Goal: Information Seeking & Learning: Check status

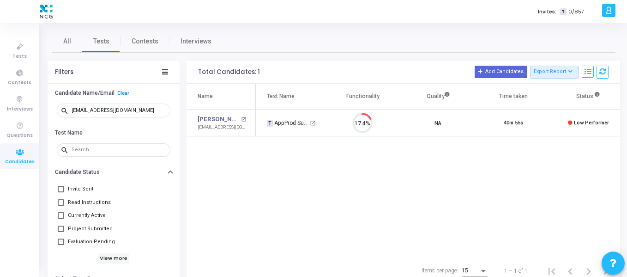
scroll to position [19, 24]
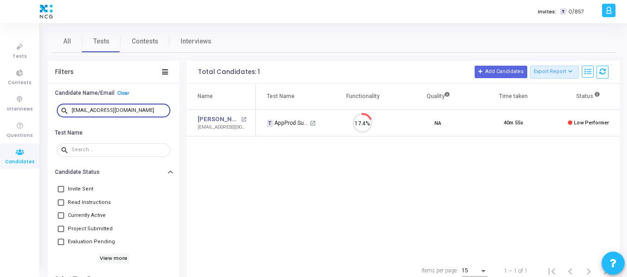
drag, startPoint x: 136, startPoint y: 109, endPoint x: 68, endPoint y: 109, distance: 67.9
click at [68, 109] on div "search [EMAIL_ADDRESS][DOMAIN_NAME]" at bounding box center [114, 110] width 114 height 15
paste input "chetanwagh702"
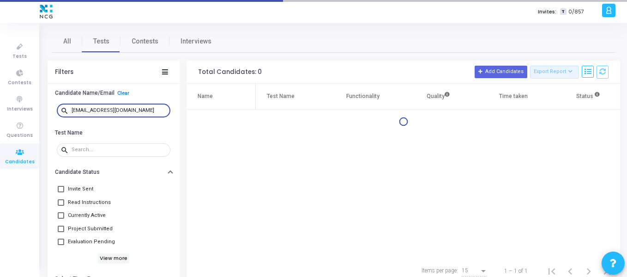
type input "[EMAIL_ADDRESS][DOMAIN_NAME]"
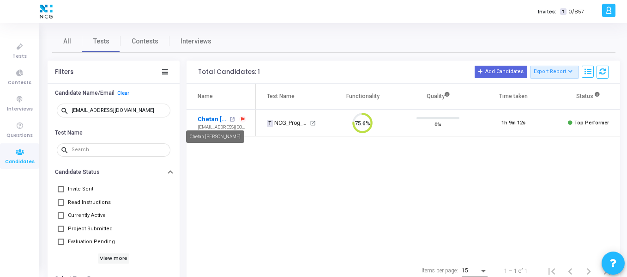
click at [209, 117] on link "Chetan [PERSON_NAME]" at bounding box center [213, 119] width 30 height 9
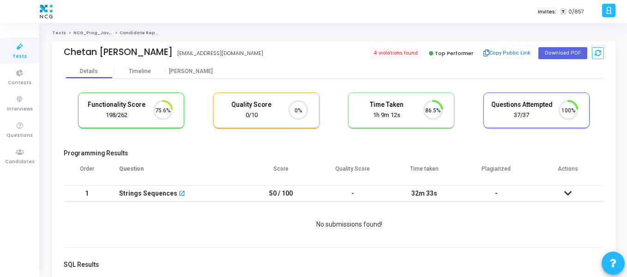
scroll to position [4, 4]
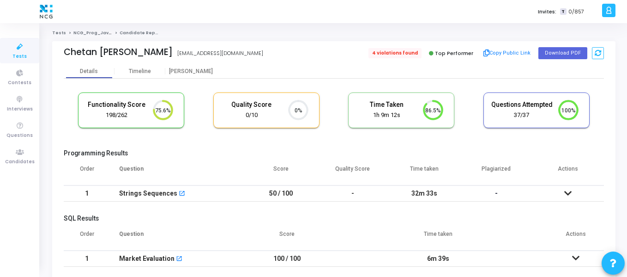
click at [384, 53] on span "4 violations found" at bounding box center [395, 53] width 53 height 10
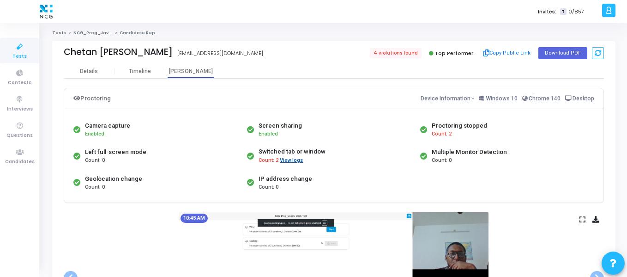
click at [290, 159] on button "View logs" at bounding box center [291, 160] width 24 height 9
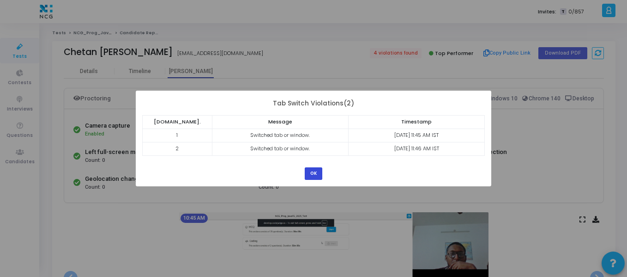
click at [314, 170] on button "OK" at bounding box center [314, 173] width 18 height 12
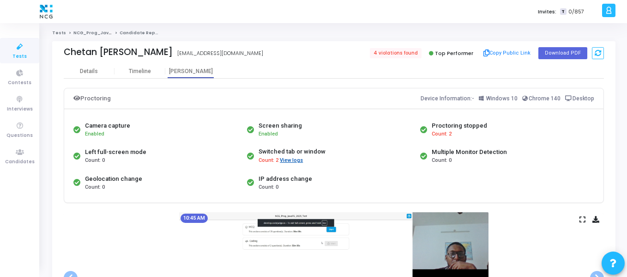
click at [292, 157] on button "View logs" at bounding box center [291, 160] width 24 height 9
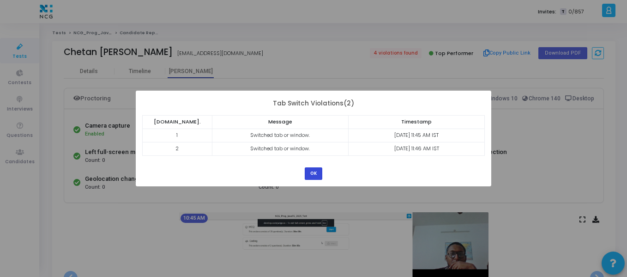
click at [312, 171] on button "OK" at bounding box center [314, 173] width 18 height 12
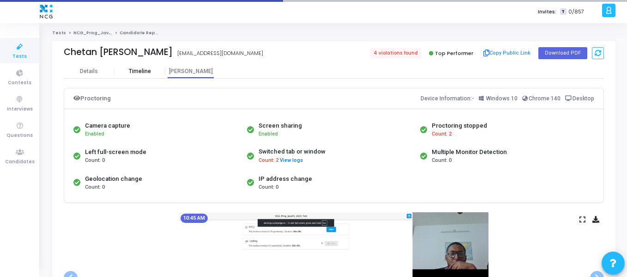
click at [148, 72] on div "Timeline" at bounding box center [140, 71] width 22 height 7
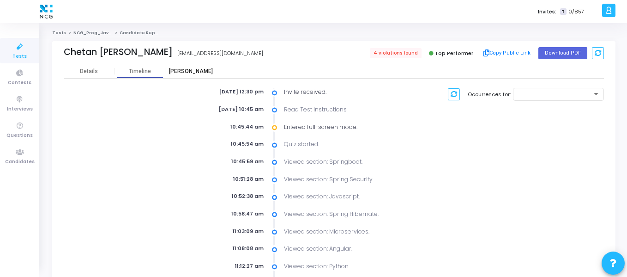
click at [180, 72] on div "[PERSON_NAME]" at bounding box center [190, 71] width 51 height 7
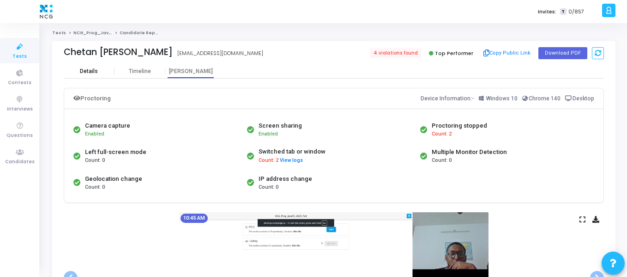
click at [96, 75] on div "Details" at bounding box center [89, 71] width 51 height 14
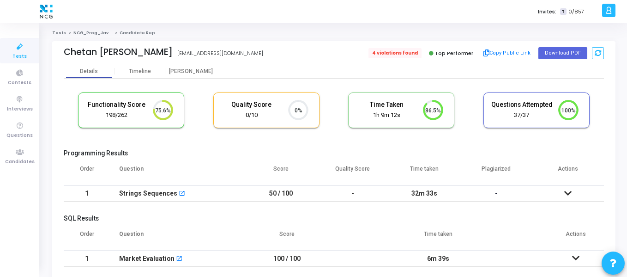
click at [400, 50] on span "4 violations found" at bounding box center [395, 53] width 53 height 10
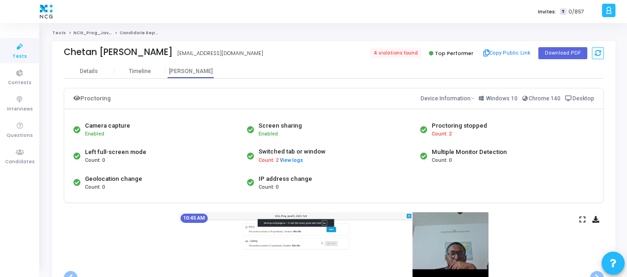
click at [443, 132] on span "Count: 2" at bounding box center [442, 134] width 20 height 8
click at [264, 162] on span "Count: 2" at bounding box center [269, 161] width 20 height 8
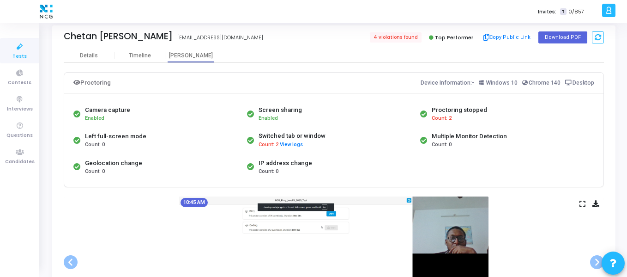
scroll to position [15, 0]
click at [441, 120] on span "Count: 2" at bounding box center [442, 119] width 20 height 8
click at [293, 143] on button "View logs" at bounding box center [291, 145] width 24 height 9
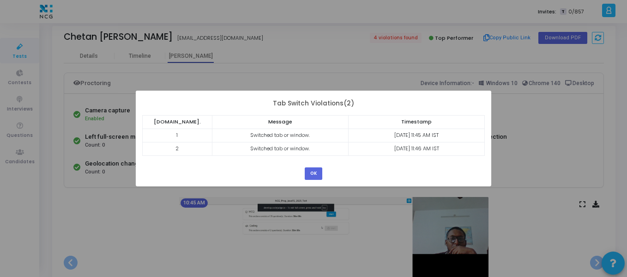
click at [506, 131] on div "? ! i × Tab Switch Violations(2) [DOMAIN_NAME]. Message Timestamp 1 Switched ta…" at bounding box center [313, 138] width 627 height 277
click at [323, 170] on div "OK Cancel" at bounding box center [314, 169] width 22 height 19
click at [315, 172] on button "OK" at bounding box center [314, 173] width 18 height 12
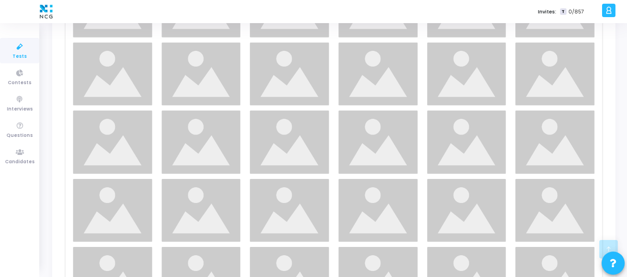
scroll to position [1332, 0]
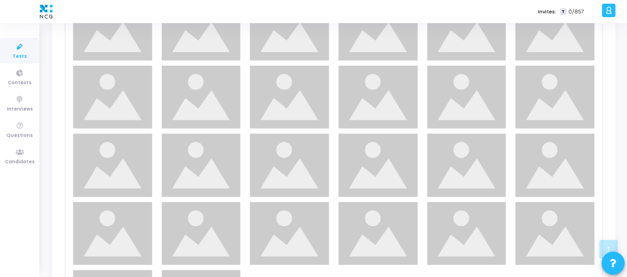
click at [315, 172] on img at bounding box center [289, 164] width 79 height 63
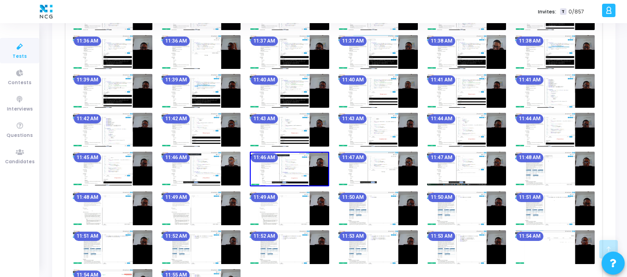
scroll to position [1079, 0]
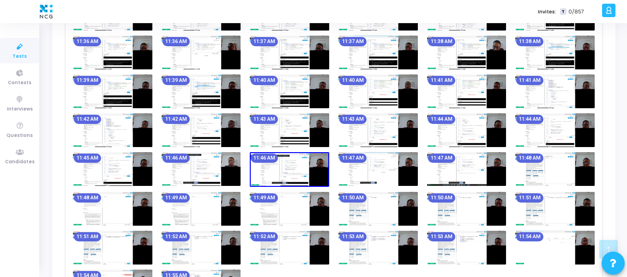
click at [109, 169] on img at bounding box center [112, 169] width 79 height 34
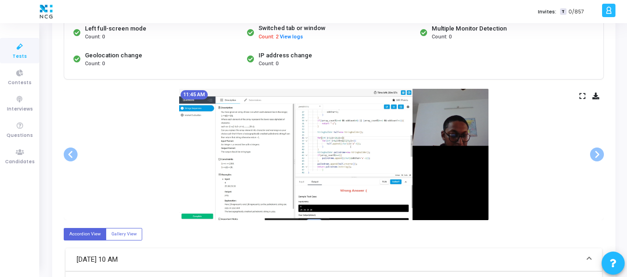
scroll to position [134, 0]
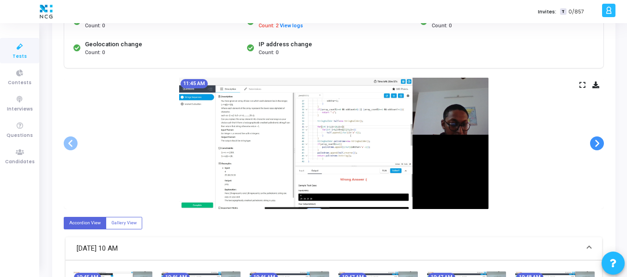
click at [594, 145] on span at bounding box center [597, 143] width 14 height 14
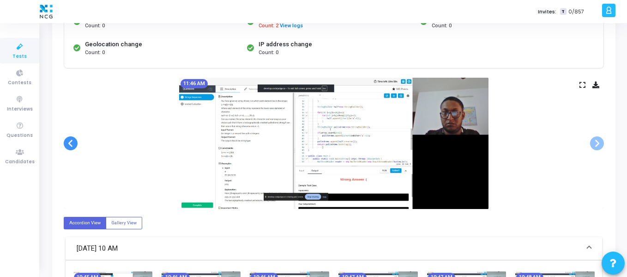
click at [72, 142] on span at bounding box center [71, 143] width 14 height 14
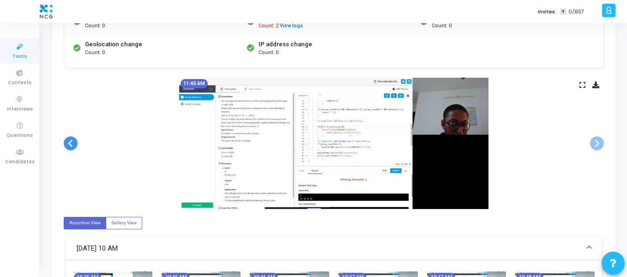
click at [72, 142] on span at bounding box center [71, 143] width 14 height 14
click at [598, 143] on span at bounding box center [597, 143] width 14 height 14
click at [75, 142] on span at bounding box center [71, 143] width 14 height 14
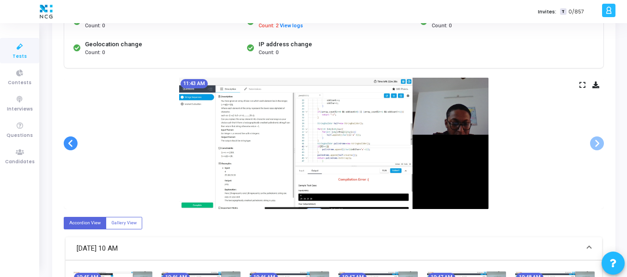
click at [75, 142] on span at bounding box center [71, 143] width 14 height 14
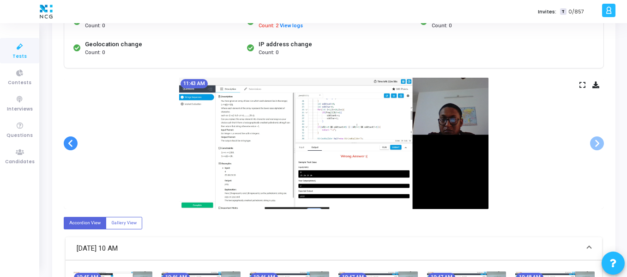
click at [75, 142] on span at bounding box center [71, 143] width 14 height 14
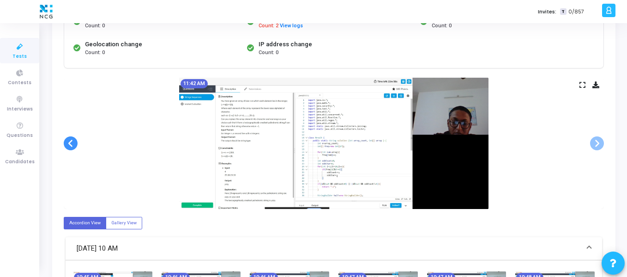
click at [75, 142] on span at bounding box center [71, 143] width 14 height 14
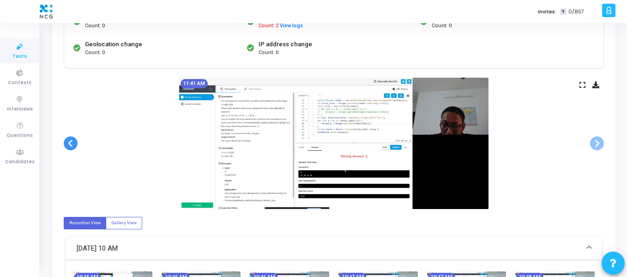
click at [75, 142] on span at bounding box center [71, 143] width 14 height 14
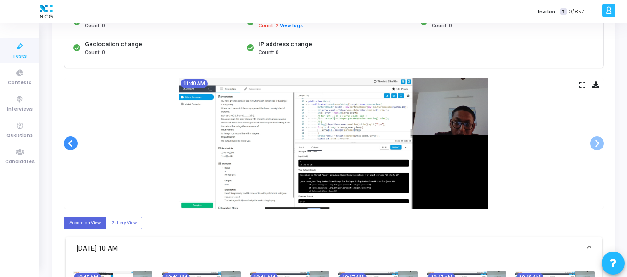
click at [75, 142] on span at bounding box center [71, 143] width 14 height 14
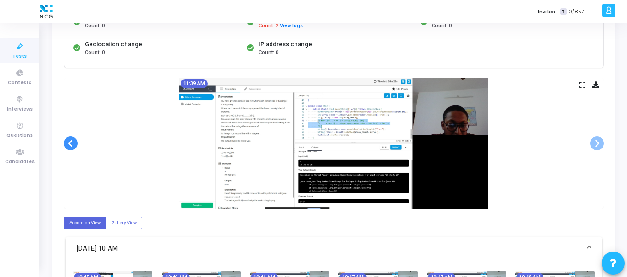
click at [75, 142] on span at bounding box center [71, 143] width 14 height 14
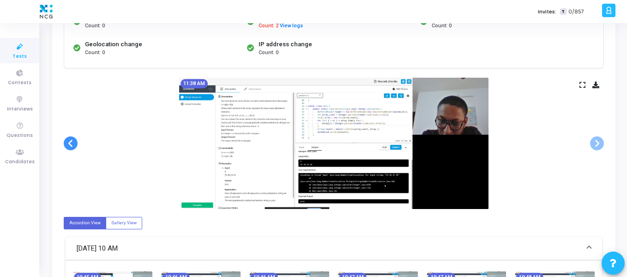
click at [75, 142] on span at bounding box center [71, 143] width 14 height 14
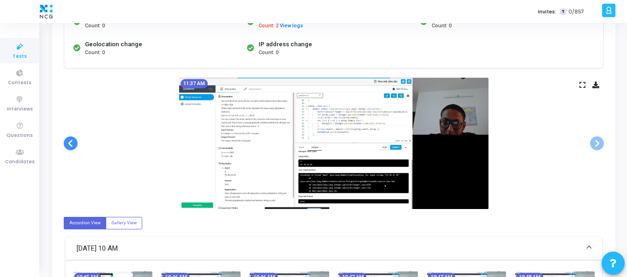
click at [75, 142] on span at bounding box center [71, 143] width 14 height 14
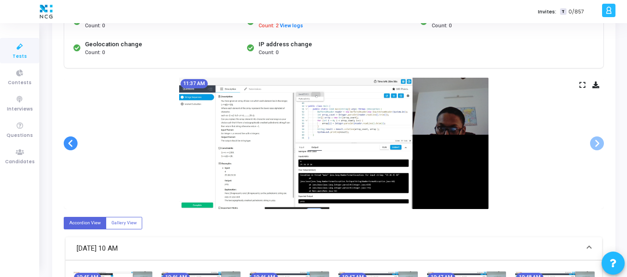
click at [75, 142] on span at bounding box center [71, 143] width 14 height 14
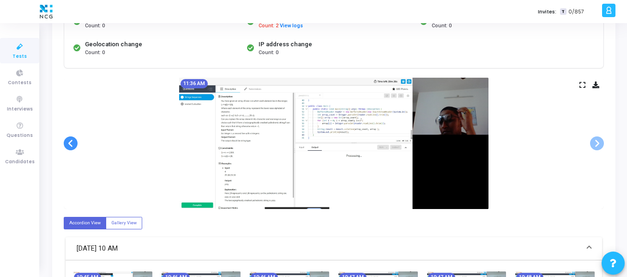
click at [75, 142] on span at bounding box center [71, 143] width 14 height 14
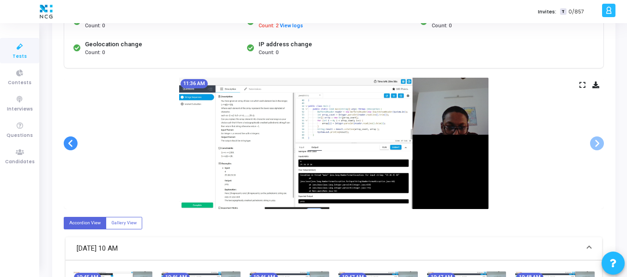
click at [75, 142] on span at bounding box center [71, 143] width 14 height 14
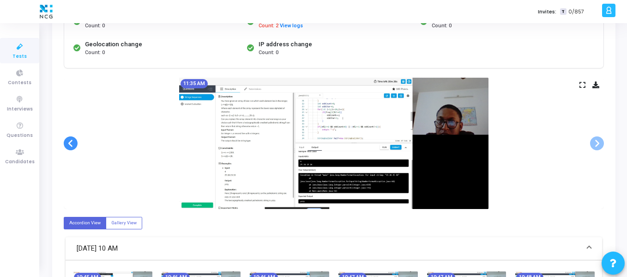
click at [75, 142] on span at bounding box center [71, 143] width 14 height 14
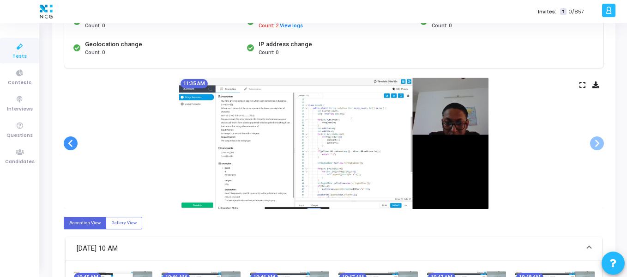
click at [75, 142] on span at bounding box center [71, 143] width 14 height 14
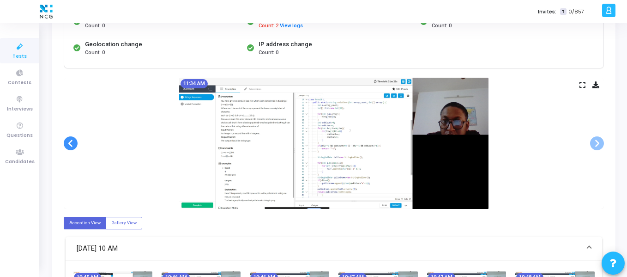
click at [75, 142] on span at bounding box center [71, 143] width 14 height 14
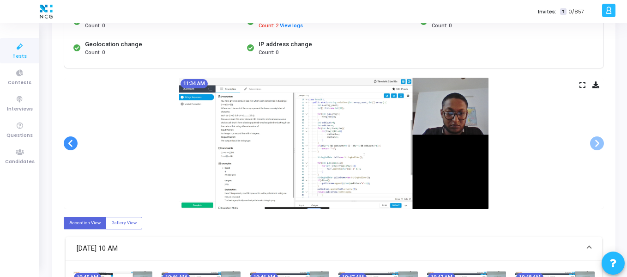
click at [75, 142] on span at bounding box center [71, 143] width 14 height 14
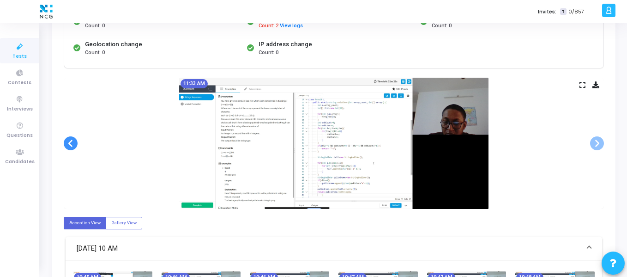
click at [75, 142] on span at bounding box center [71, 143] width 14 height 14
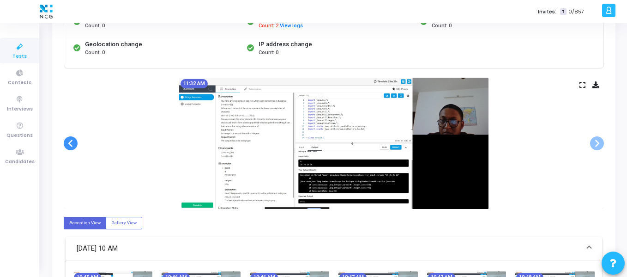
click at [75, 142] on span at bounding box center [71, 143] width 14 height 14
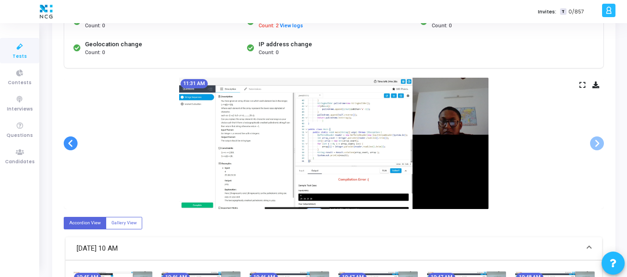
click at [75, 142] on span at bounding box center [71, 143] width 14 height 14
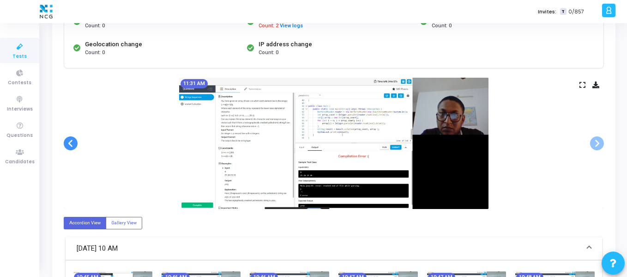
click at [75, 142] on span at bounding box center [71, 143] width 14 height 14
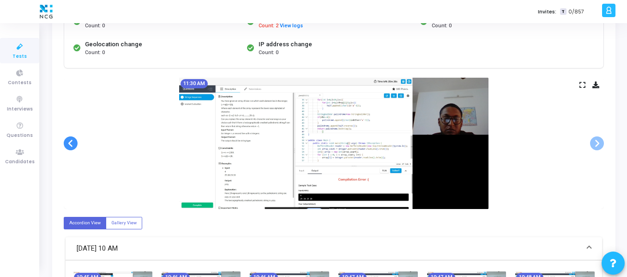
click at [75, 142] on span at bounding box center [71, 143] width 14 height 14
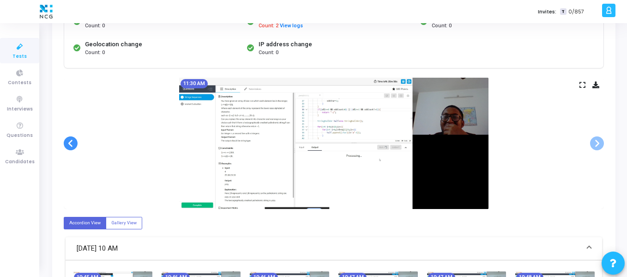
click at [75, 142] on span at bounding box center [71, 143] width 14 height 14
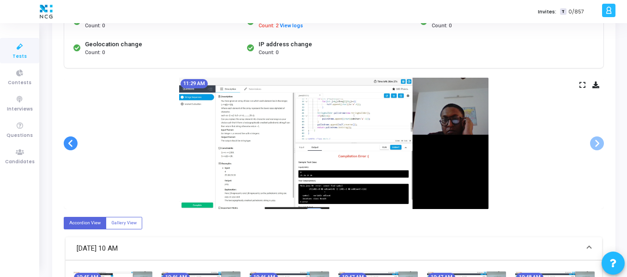
click at [75, 142] on span at bounding box center [71, 143] width 14 height 14
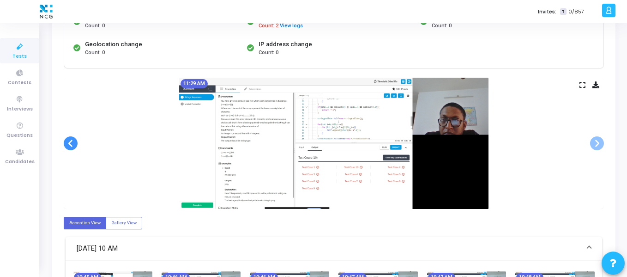
click at [75, 142] on span at bounding box center [71, 143] width 14 height 14
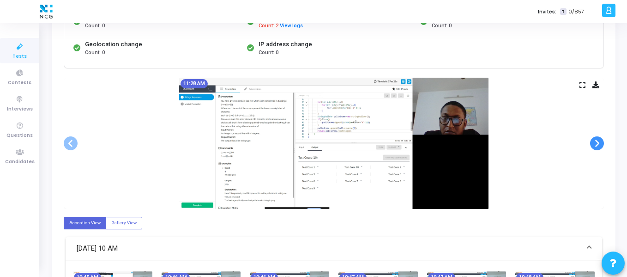
click at [598, 146] on span at bounding box center [597, 143] width 14 height 14
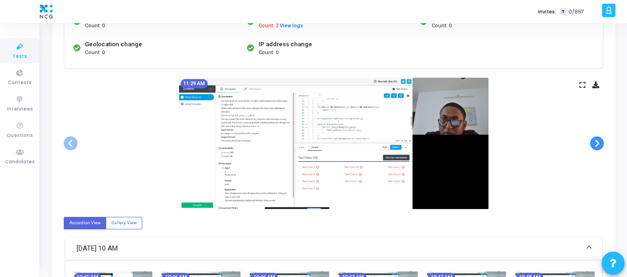
click at [598, 146] on span at bounding box center [597, 143] width 14 height 14
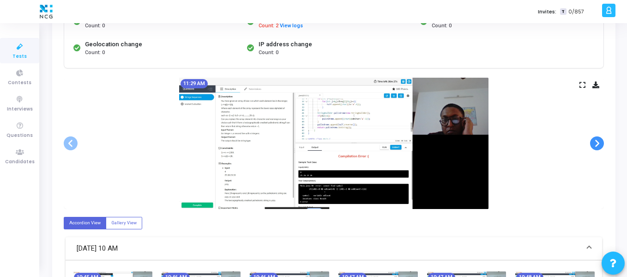
click at [597, 136] on span at bounding box center [597, 143] width 14 height 14
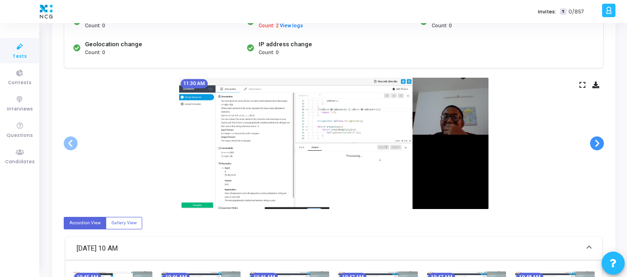
click at [597, 136] on span at bounding box center [597, 143] width 14 height 14
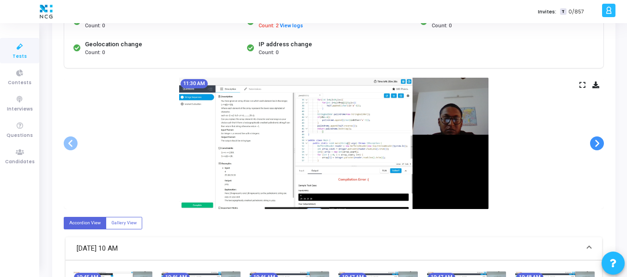
click at [597, 136] on span at bounding box center [597, 143] width 14 height 14
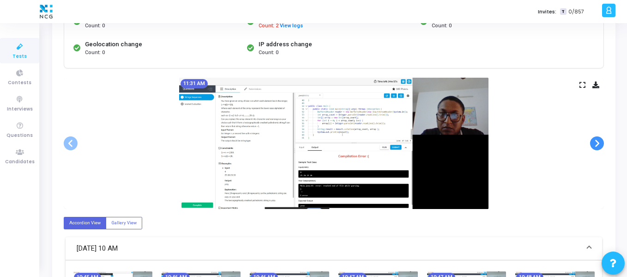
click at [597, 136] on span at bounding box center [597, 143] width 14 height 14
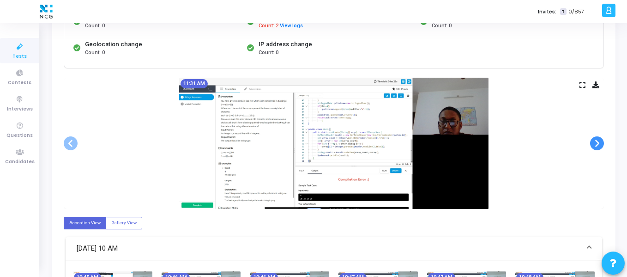
click at [597, 136] on span at bounding box center [597, 143] width 14 height 14
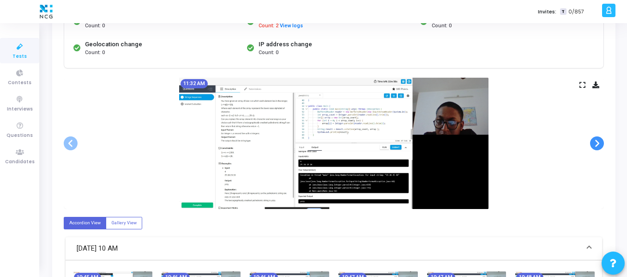
click at [597, 136] on span at bounding box center [597, 143] width 14 height 14
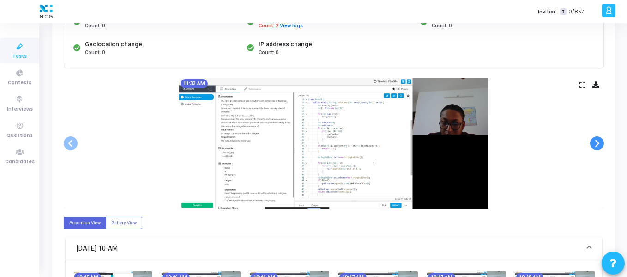
click at [597, 136] on span at bounding box center [597, 143] width 14 height 14
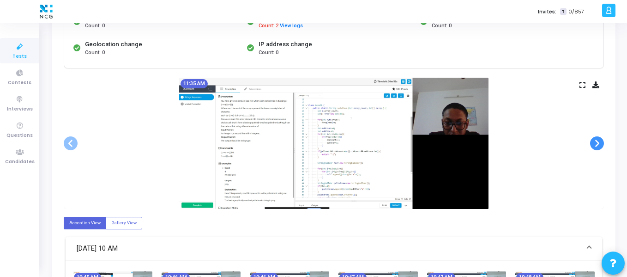
click at [597, 136] on span at bounding box center [597, 143] width 14 height 14
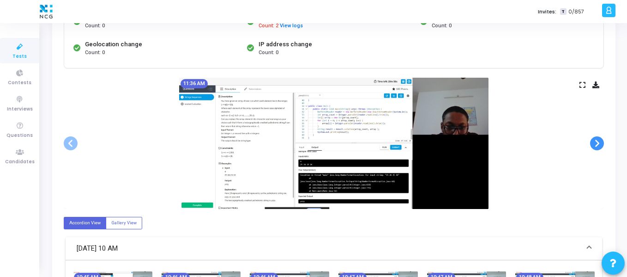
click at [597, 136] on span at bounding box center [597, 143] width 14 height 14
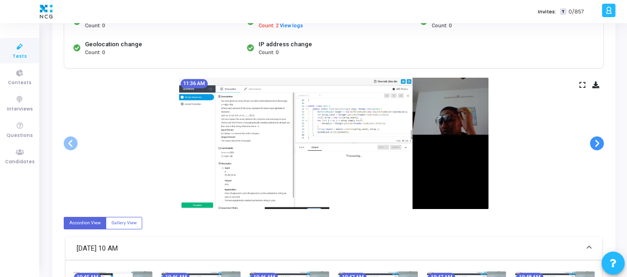
click at [597, 136] on span at bounding box center [597, 143] width 14 height 14
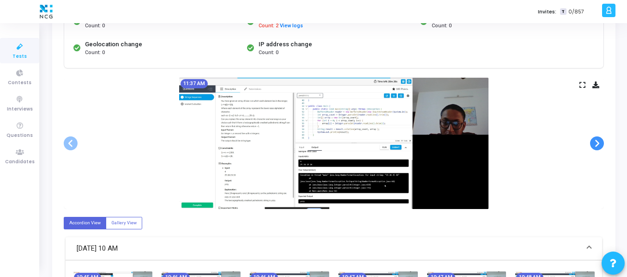
click at [597, 136] on span at bounding box center [597, 143] width 14 height 14
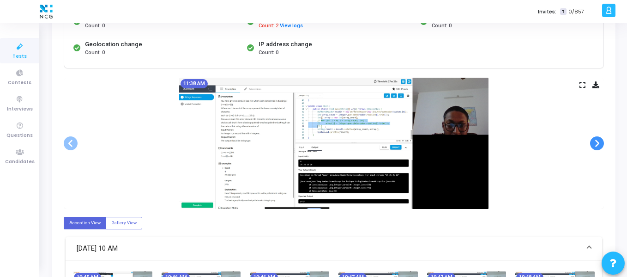
click at [597, 136] on span at bounding box center [597, 143] width 14 height 14
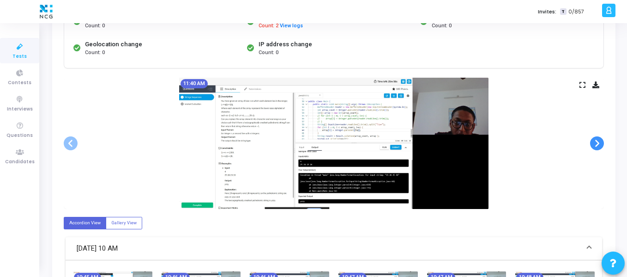
click at [597, 136] on span at bounding box center [597, 143] width 14 height 14
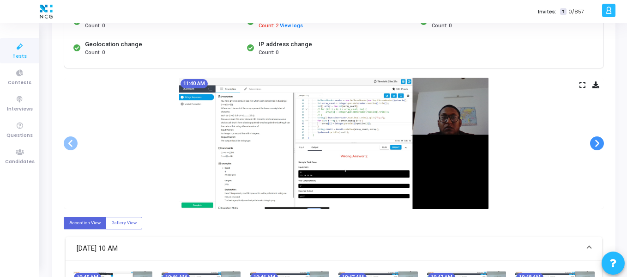
click at [597, 136] on span at bounding box center [597, 143] width 14 height 14
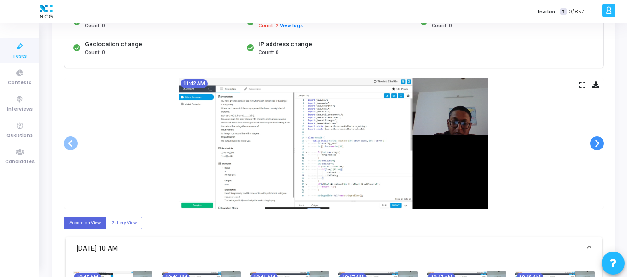
click at [597, 136] on span at bounding box center [597, 143] width 14 height 14
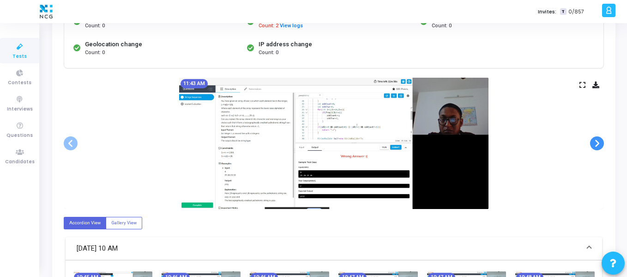
click at [597, 136] on span at bounding box center [597, 143] width 14 height 14
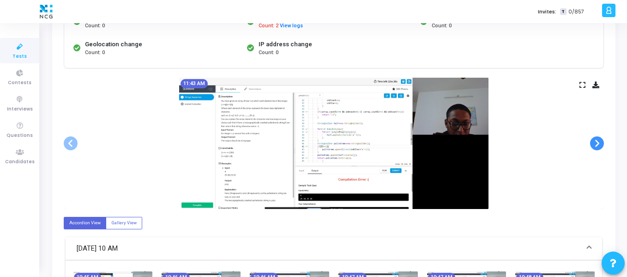
click at [597, 136] on span at bounding box center [597, 143] width 14 height 14
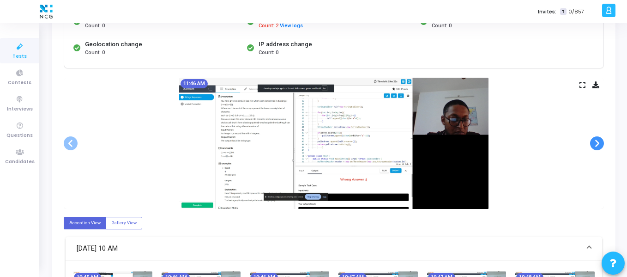
click at [597, 136] on span at bounding box center [597, 143] width 14 height 14
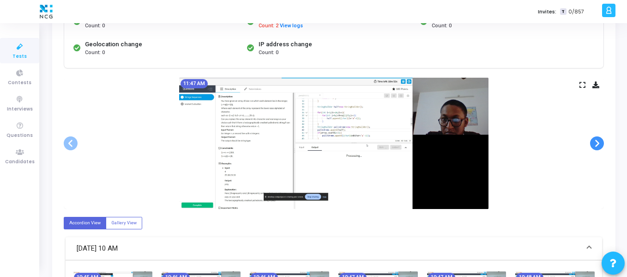
click at [597, 136] on span at bounding box center [597, 143] width 14 height 14
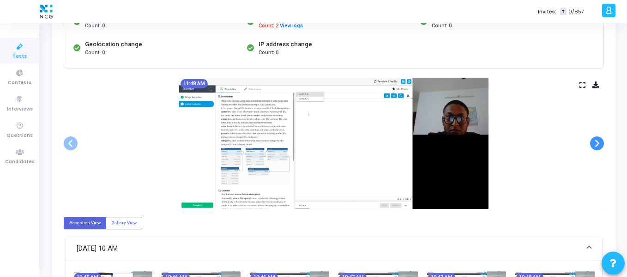
click at [597, 136] on span at bounding box center [597, 143] width 14 height 14
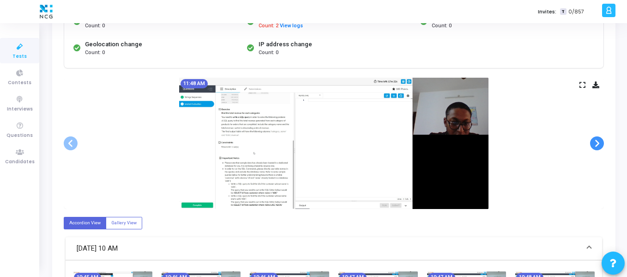
click at [597, 136] on span at bounding box center [597, 143] width 14 height 14
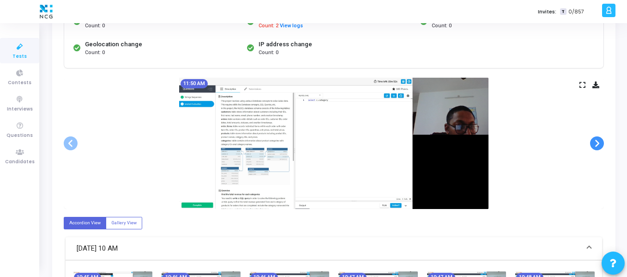
click at [597, 136] on span at bounding box center [597, 143] width 14 height 14
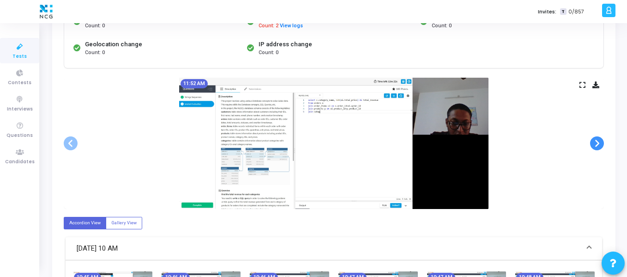
click at [597, 136] on span at bounding box center [597, 143] width 14 height 14
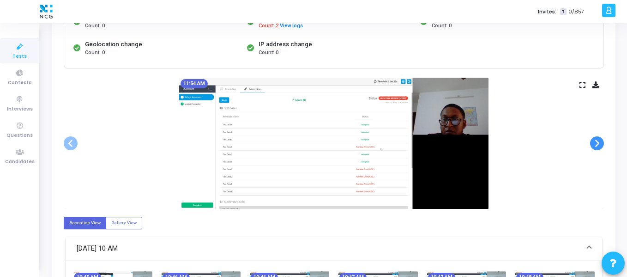
click at [597, 136] on span at bounding box center [597, 143] width 14 height 14
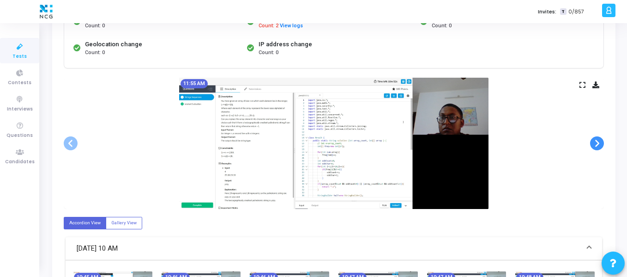
click at [597, 136] on span at bounding box center [597, 143] width 14 height 14
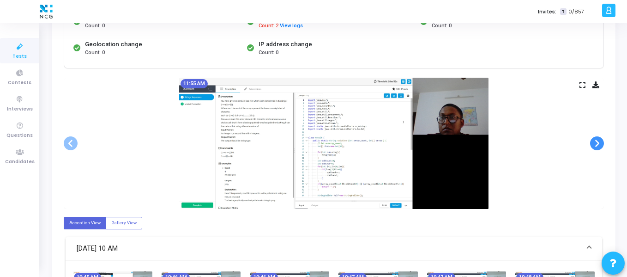
click at [597, 136] on span at bounding box center [597, 143] width 14 height 14
click at [79, 144] on div "11:55 AM" at bounding box center [334, 143] width 540 height 131
click at [73, 141] on span at bounding box center [71, 143] width 14 height 14
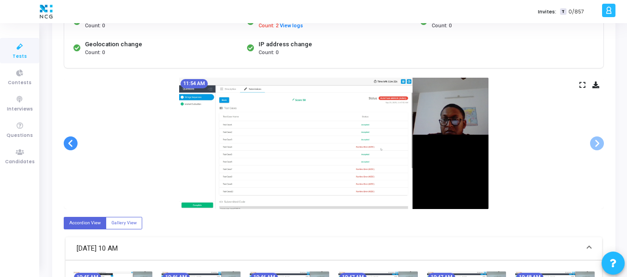
click at [73, 141] on span at bounding box center [71, 143] width 14 height 14
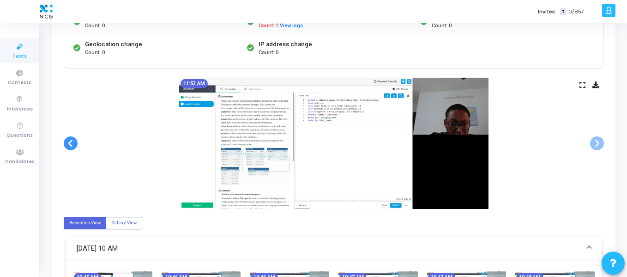
click at [73, 141] on span at bounding box center [71, 143] width 14 height 14
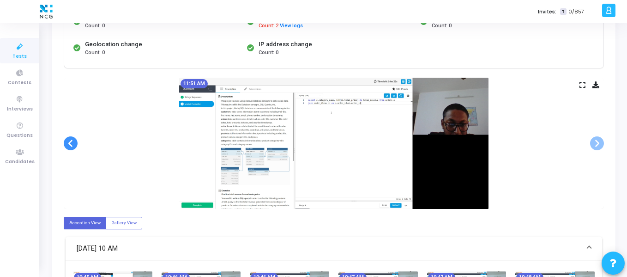
click at [73, 141] on span at bounding box center [71, 143] width 14 height 14
click at [593, 146] on span at bounding box center [597, 143] width 14 height 14
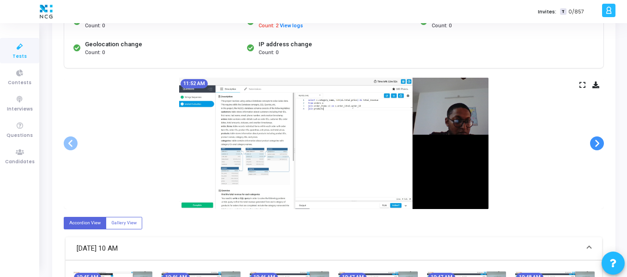
click at [593, 146] on span at bounding box center [597, 143] width 14 height 14
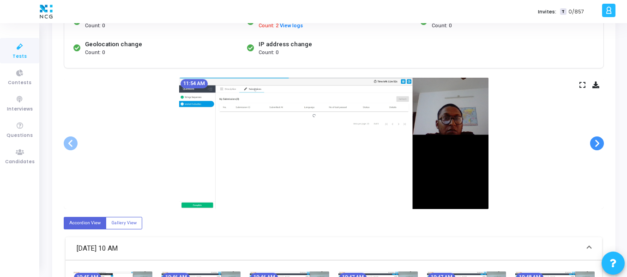
click at [593, 146] on span at bounding box center [597, 143] width 14 height 14
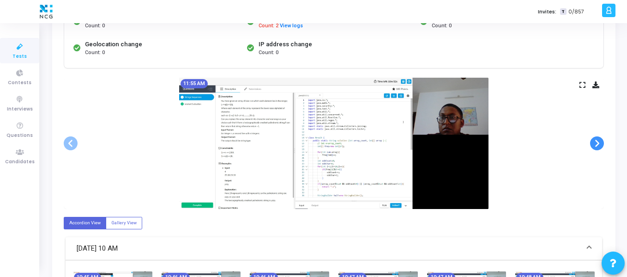
click at [593, 146] on span at bounding box center [597, 143] width 14 height 14
click at [73, 145] on span at bounding box center [71, 143] width 14 height 14
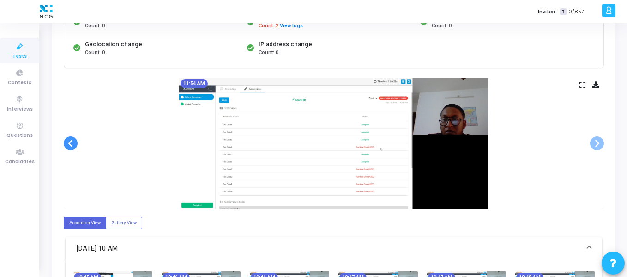
click at [73, 145] on span at bounding box center [71, 143] width 14 height 14
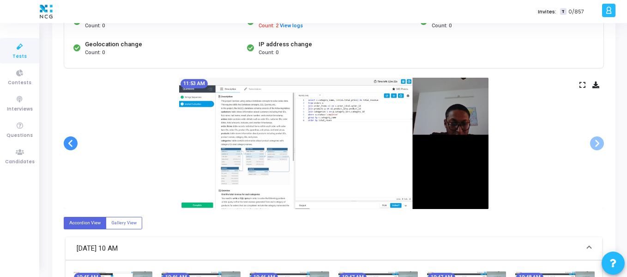
click at [73, 145] on span at bounding box center [71, 143] width 14 height 14
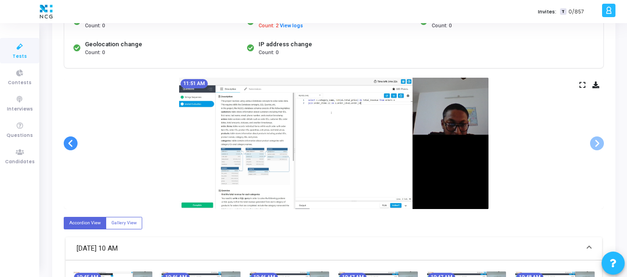
click at [73, 145] on span at bounding box center [71, 143] width 14 height 14
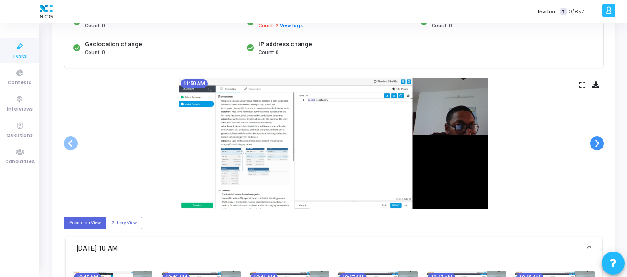
click at [596, 145] on span at bounding box center [597, 143] width 14 height 14
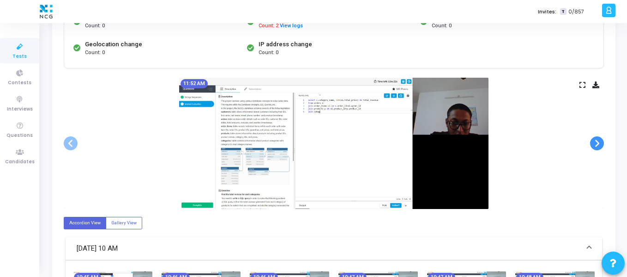
click at [596, 145] on span at bounding box center [597, 143] width 14 height 14
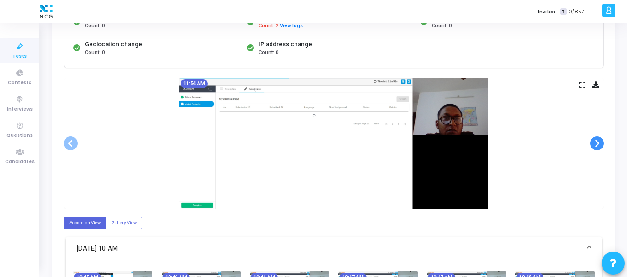
click at [596, 145] on span at bounding box center [597, 143] width 14 height 14
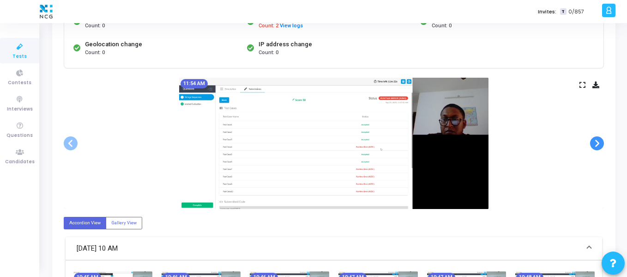
click at [596, 145] on span at bounding box center [597, 143] width 14 height 14
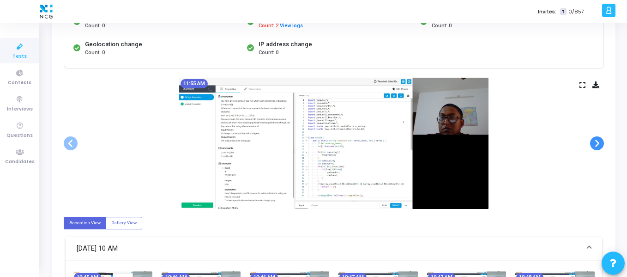
click at [596, 145] on span at bounding box center [597, 143] width 14 height 14
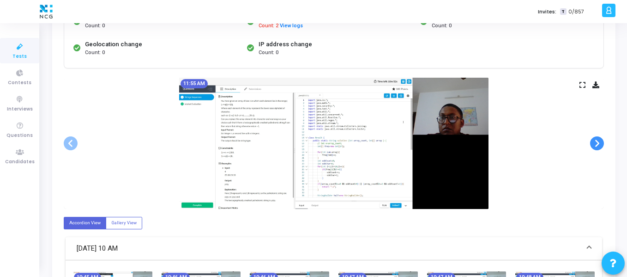
click at [596, 145] on span at bounding box center [597, 143] width 14 height 14
drag, startPoint x: 596, startPoint y: 145, endPoint x: 303, endPoint y: 170, distance: 293.5
click at [303, 170] on ngb-carousel "Slide 1 of 139 10:45 AM Slide 2 of 139 10:46 AM Slide 3 of 139 10:46 AM Slide 4…" at bounding box center [334, 143] width 540 height 131
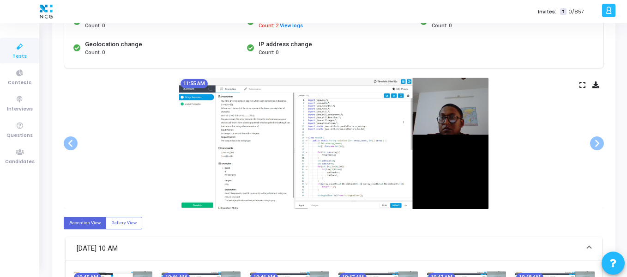
click at [133, 144] on div "11:55 AM" at bounding box center [334, 143] width 540 height 131
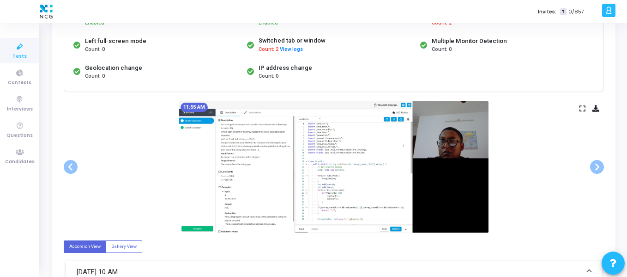
scroll to position [0, 0]
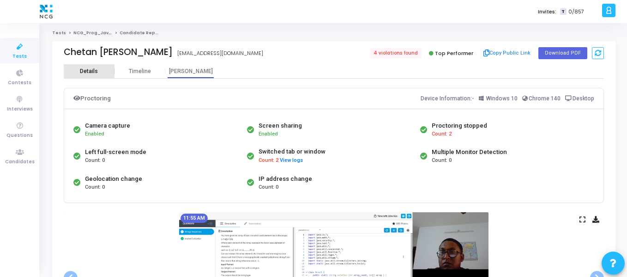
click at [96, 70] on div "Details" at bounding box center [89, 71] width 18 height 7
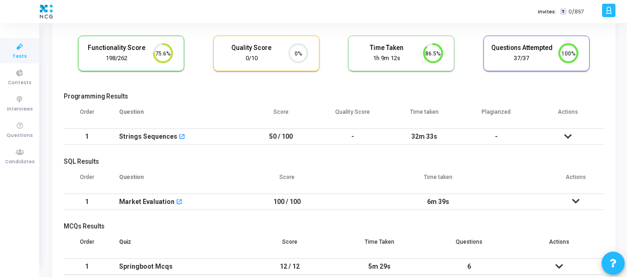
scroll to position [57, 0]
click at [565, 134] on icon at bounding box center [567, 136] width 7 height 6
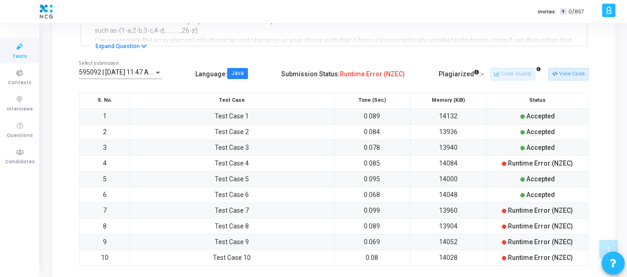
scroll to position [237, 0]
drag, startPoint x: 524, startPoint y: 113, endPoint x: 576, endPoint y: 193, distance: 95.1
click at [576, 193] on tbody "1 Test Case 1 0.089 14132 Accepted 2 Test Case 2 0.084 13936 Accepted 3 Test Ca…" at bounding box center [333, 187] width 509 height 157
click at [576, 193] on div "Accepted" at bounding box center [538, 195] width 97 height 10
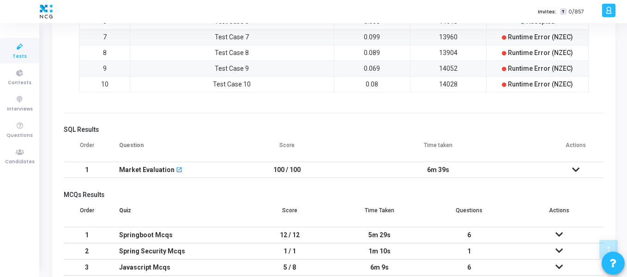
scroll to position [523, 0]
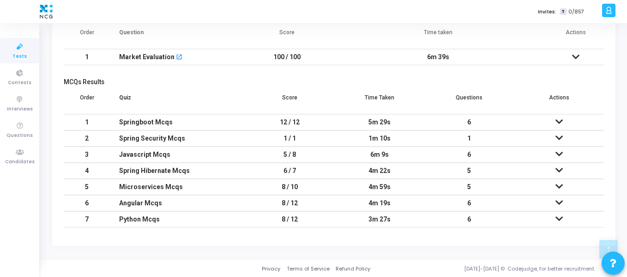
drag, startPoint x: 234, startPoint y: 121, endPoint x: 308, endPoint y: 214, distance: 118.7
click at [308, 214] on tbody "1 Springboot Mcqs 12 / 12 5m 29s 6 S. No. Question Status Score Q1 Why is @Refr…" at bounding box center [334, 170] width 540 height 113
click at [308, 214] on td "8 / 12" at bounding box center [290, 219] width 90 height 16
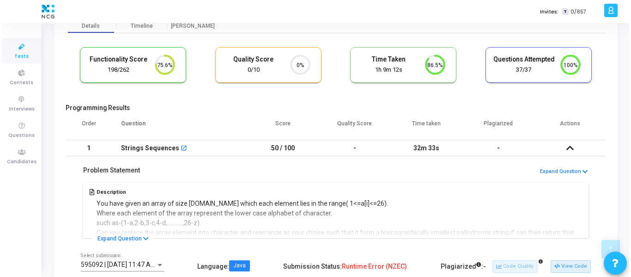
scroll to position [0, 0]
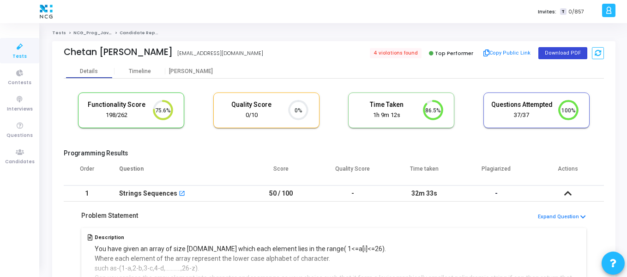
click at [567, 52] on button "Download PDF" at bounding box center [563, 53] width 49 height 12
click at [193, 66] on div "[PERSON_NAME]" at bounding box center [190, 71] width 51 height 14
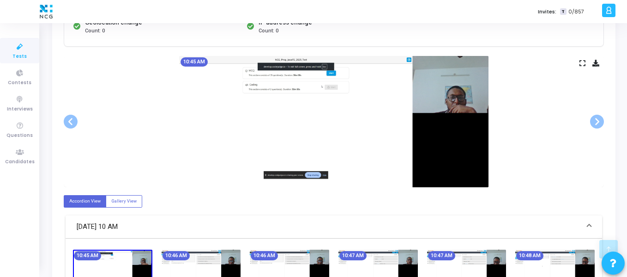
scroll to position [157, 0]
